Goal: Task Accomplishment & Management: Manage account settings

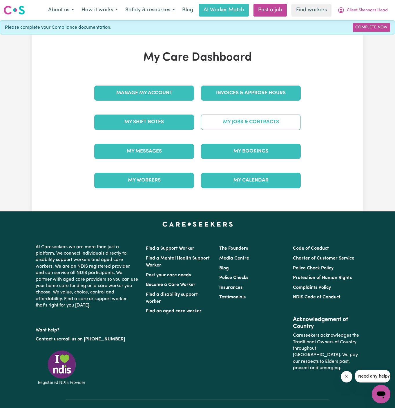
click at [266, 117] on link "My Jobs & Contracts" at bounding box center [251, 121] width 100 height 15
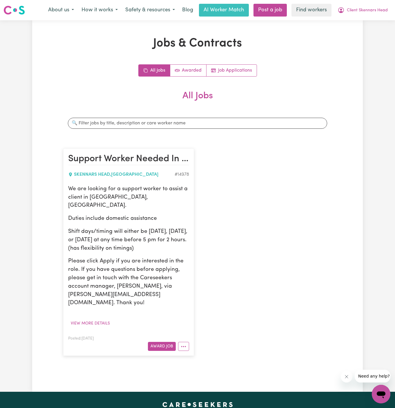
click at [227, 76] on div "All Jobs Awarded Job Applications All Jobs Search jobs Support Worker Needed In…" at bounding box center [197, 212] width 268 height 297
click at [235, 69] on link "Job Applications" at bounding box center [231, 71] width 50 height 12
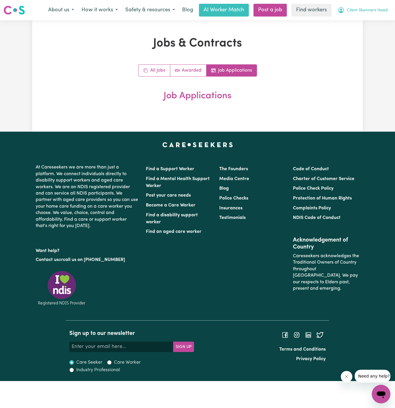
click at [355, 8] on span "Client Skennars Head" at bounding box center [366, 10] width 41 height 6
click at [353, 19] on link "My Dashboard" at bounding box center [368, 22] width 46 height 11
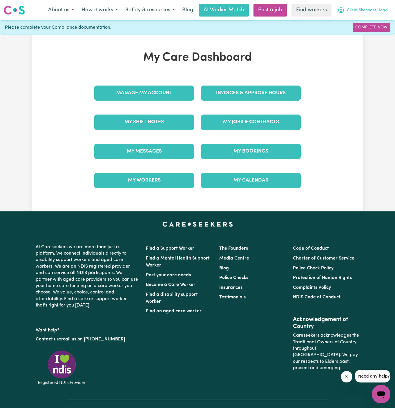
click at [362, 11] on span "Client Skennars Head" at bounding box center [366, 10] width 41 height 6
click at [362, 26] on link "My Dashboard" at bounding box center [368, 22] width 46 height 11
click at [372, 26] on link "My Dashboard" at bounding box center [368, 22] width 46 height 11
click at [373, 30] on link "Logout" at bounding box center [368, 33] width 46 height 11
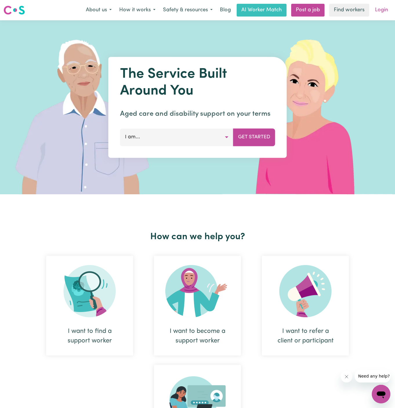
click at [381, 14] on link "Login" at bounding box center [381, 10] width 20 height 13
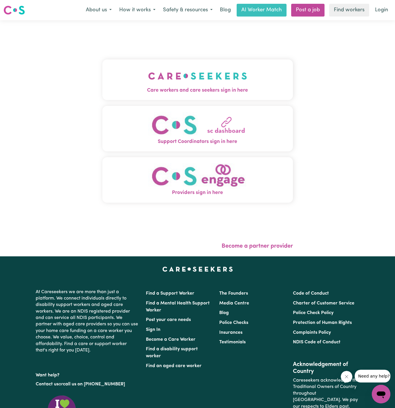
click at [175, 108] on button "Support Coordinators sign in here" at bounding box center [197, 128] width 190 height 45
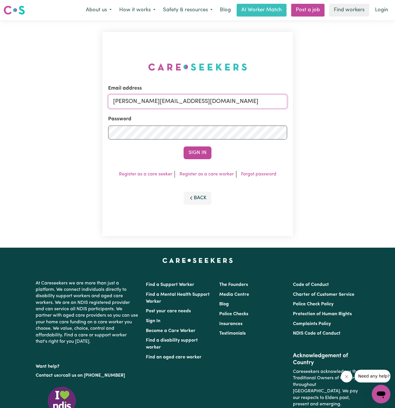
click at [207, 101] on input "[PERSON_NAME][EMAIL_ADDRESS][DOMAIN_NAME]" at bounding box center [197, 101] width 179 height 14
drag, startPoint x: 143, startPoint y: 100, endPoint x: 396, endPoint y: 99, distance: 253.8
click at [394, 99] on html "Menu About us How it works Safety & resources Blog AI Worker Match Post a job F…" at bounding box center [197, 248] width 395 height 497
type input "[EMAIL_ADDRESS][DOMAIN_NAME]"
click at [183, 146] on button "Sign In" at bounding box center [197, 152] width 28 height 13
